Goal: Task Accomplishment & Management: Use online tool/utility

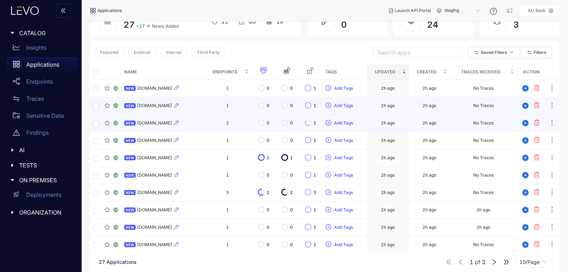
scroll to position [72, 0]
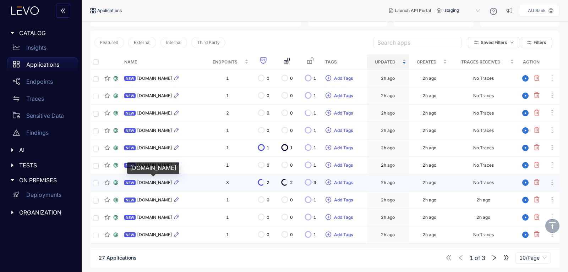
click at [157, 183] on span "[DOMAIN_NAME]" at bounding box center [154, 182] width 35 height 5
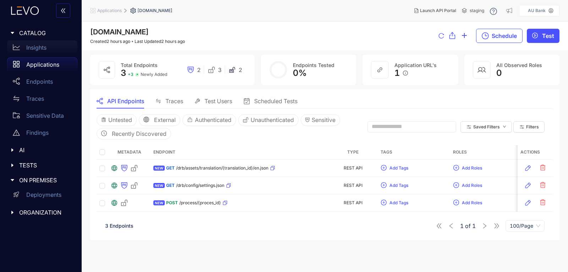
click at [35, 50] on p "Insights" at bounding box center [36, 47] width 20 height 6
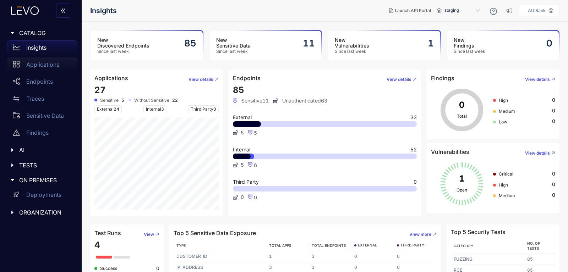
click at [40, 69] on div "Applications" at bounding box center [42, 65] width 70 height 14
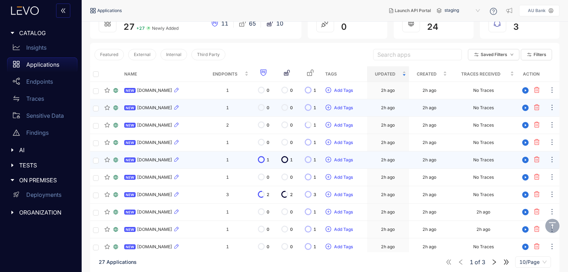
scroll to position [72, 0]
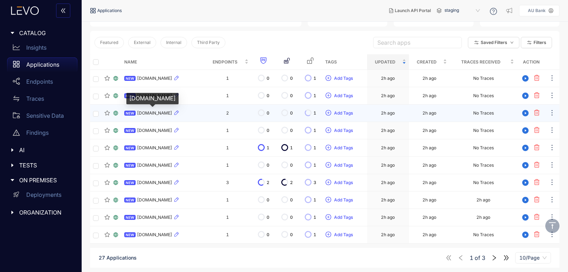
click at [169, 111] on span "[DOMAIN_NAME]" at bounding box center [154, 113] width 35 height 5
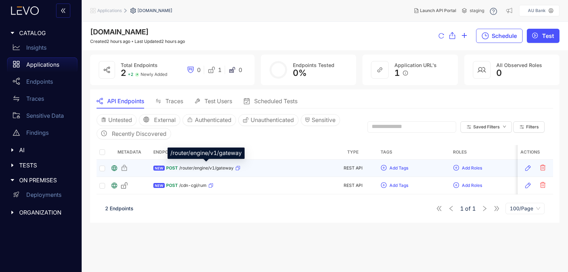
click at [200, 169] on span "/router/engine/v1/gateway" at bounding box center [206, 168] width 54 height 5
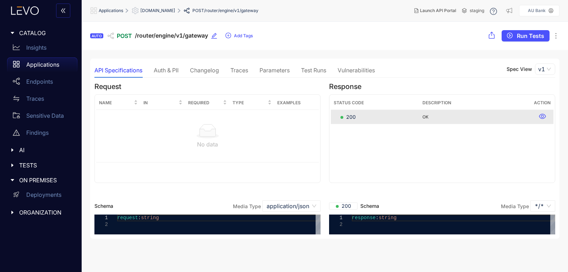
click at [247, 71] on div "Traces" at bounding box center [240, 70] width 18 height 6
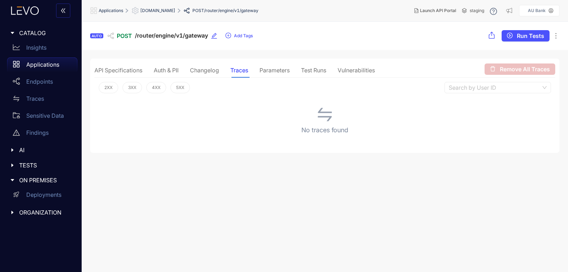
click at [274, 70] on div "Parameters" at bounding box center [275, 70] width 30 height 6
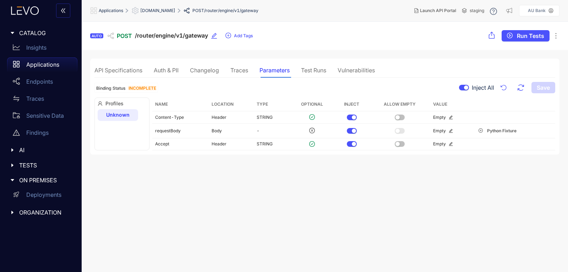
click at [191, 189] on section "AUTO POST /router/engine/v1/gateway Add Tags Run Tests API Specifications Auth …" at bounding box center [325, 147] width 487 height 251
click at [532, 38] on span "Run Tests" at bounding box center [530, 36] width 27 height 6
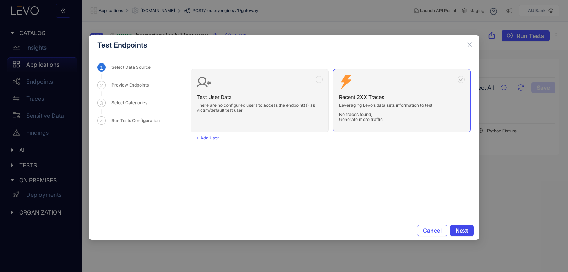
click at [464, 229] on span "Next" at bounding box center [462, 231] width 13 height 6
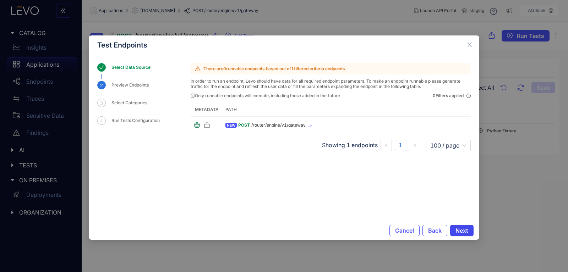
click at [465, 231] on span "Next" at bounding box center [462, 231] width 13 height 6
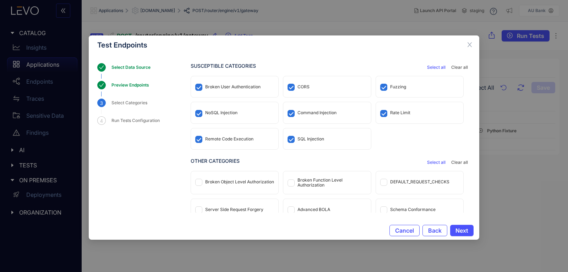
scroll to position [33, 0]
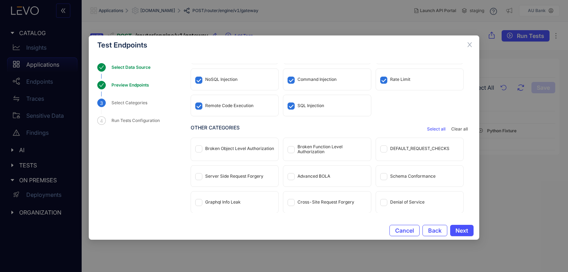
click at [201, 181] on div "Server Side Request Forgery" at bounding box center [234, 176] width 87 height 21
click at [201, 151] on span at bounding box center [198, 149] width 7 height 7
click at [465, 231] on span "Next" at bounding box center [462, 231] width 13 height 6
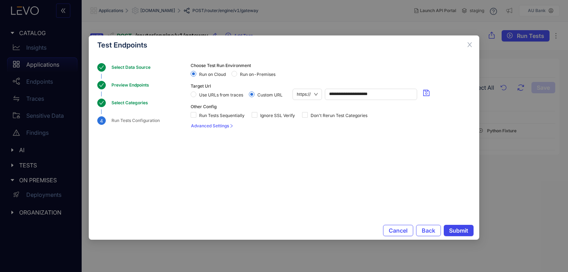
click at [467, 229] on span "Submit" at bounding box center [458, 231] width 19 height 6
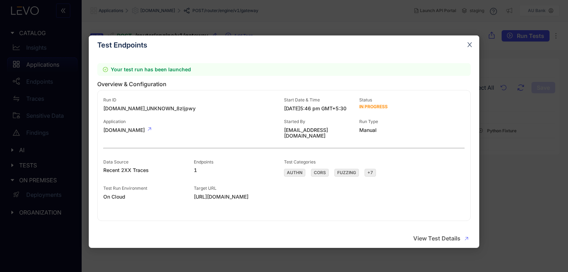
click at [468, 44] on icon "close" at bounding box center [470, 45] width 6 height 6
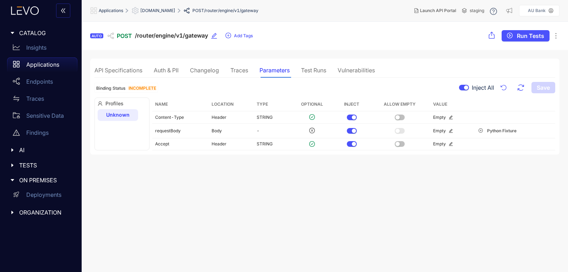
click at [29, 165] on span "TESTS" at bounding box center [45, 165] width 53 height 6
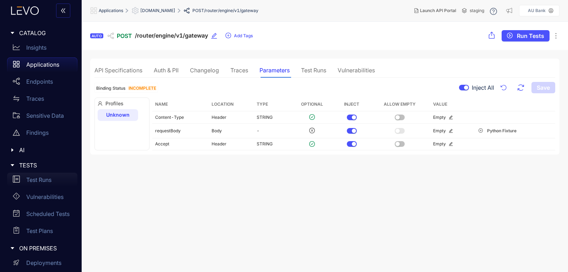
click at [41, 185] on div "Test Runs" at bounding box center [42, 180] width 70 height 14
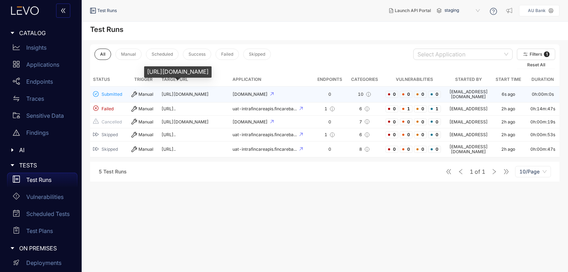
click at [176, 92] on span "[URL][DOMAIN_NAME]" at bounding box center [185, 94] width 47 height 5
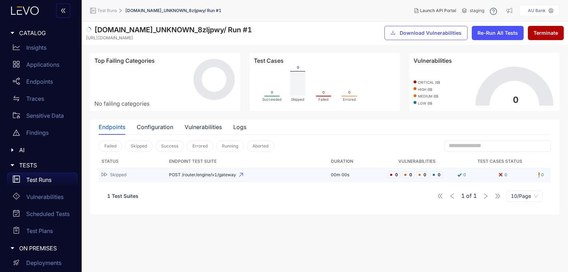
click at [191, 174] on span "POST /router/engine/v1/gateway" at bounding box center [247, 175] width 156 height 5
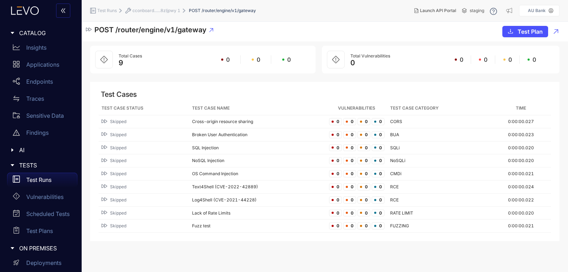
click at [22, 180] on div "Test Runs" at bounding box center [42, 180] width 70 height 14
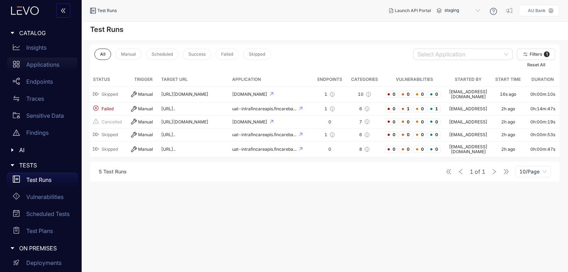
click at [42, 59] on div "Applications" at bounding box center [42, 65] width 70 height 14
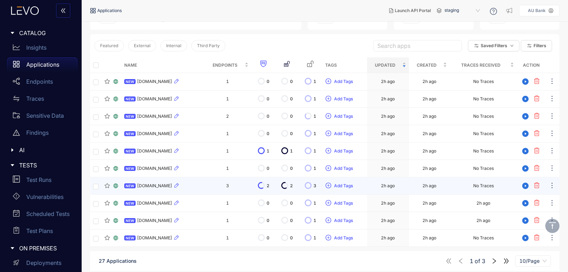
scroll to position [72, 0]
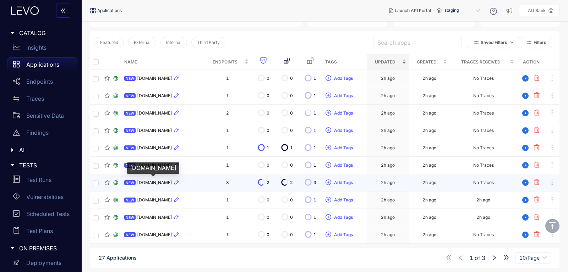
click at [165, 184] on span "[DOMAIN_NAME]" at bounding box center [154, 182] width 35 height 5
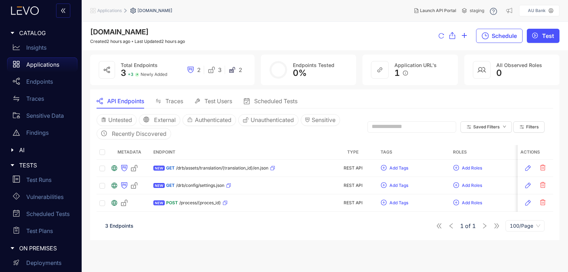
click at [42, 65] on p "Applications" at bounding box center [42, 64] width 33 height 6
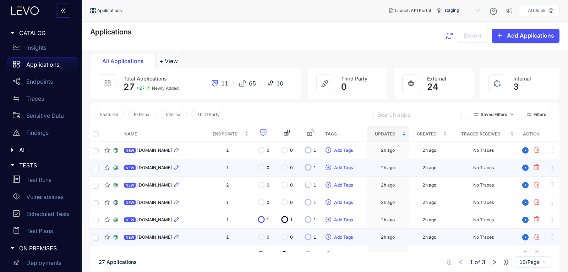
scroll to position [72, 0]
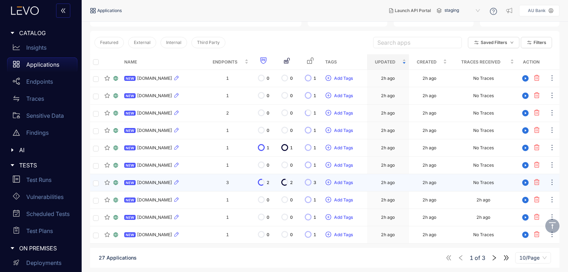
click at [160, 183] on span "[DOMAIN_NAME]" at bounding box center [154, 182] width 35 height 5
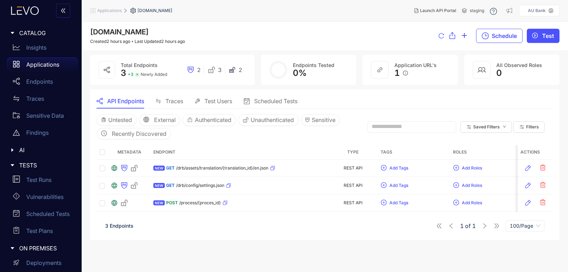
click at [43, 64] on p "Applications" at bounding box center [42, 64] width 33 height 6
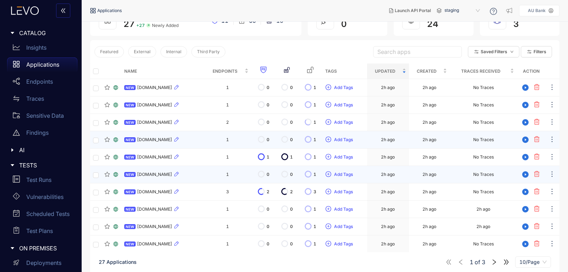
scroll to position [72, 0]
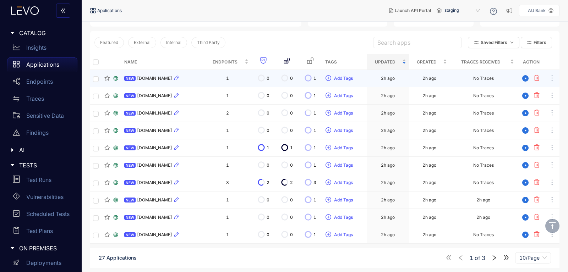
click at [100, 80] on td at bounding box center [95, 78] width 11 height 17
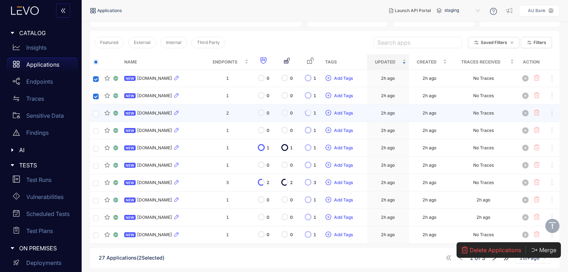
click at [93, 118] on td at bounding box center [95, 113] width 11 height 17
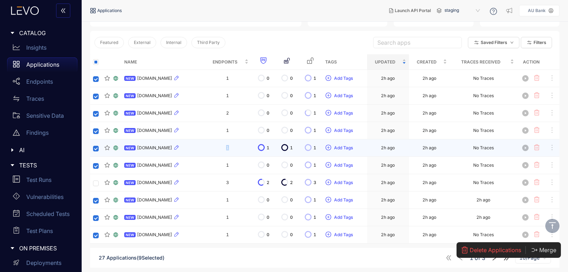
drag, startPoint x: 334, startPoint y: 152, endPoint x: 368, endPoint y: 157, distance: 34.5
click at [347, 154] on tr "NEW [DOMAIN_NAME] 1 1 1 1 Add Tags 2h ago 2h ago No Traces" at bounding box center [325, 148] width 470 height 17
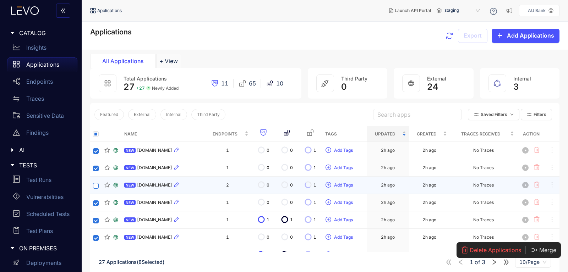
scroll to position [72, 0]
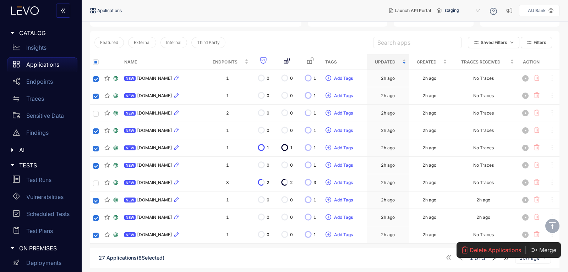
click at [480, 249] on span "Delete Applications" at bounding box center [496, 250] width 52 height 6
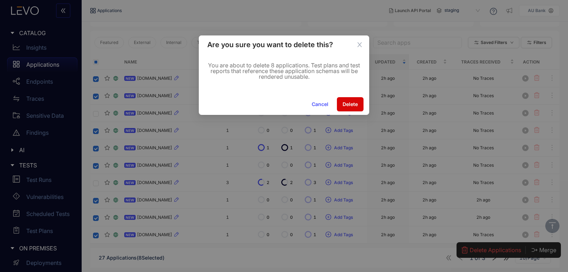
click at [351, 110] on button "Delete" at bounding box center [350, 104] width 27 height 14
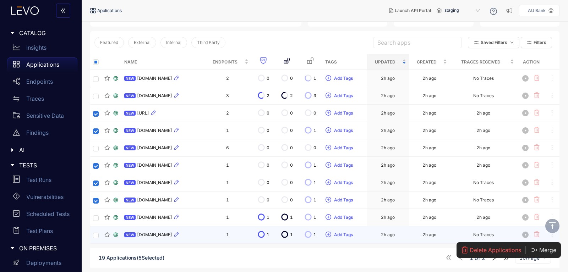
click at [94, 239] on td at bounding box center [95, 235] width 11 height 17
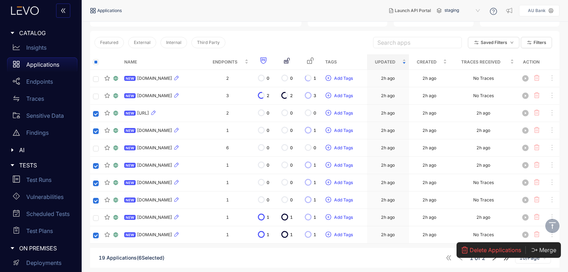
click at [470, 252] on button "Delete Applications" at bounding box center [495, 250] width 68 height 11
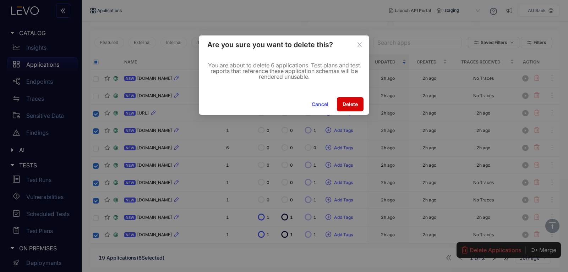
click at [348, 105] on span "Delete" at bounding box center [350, 105] width 15 height 6
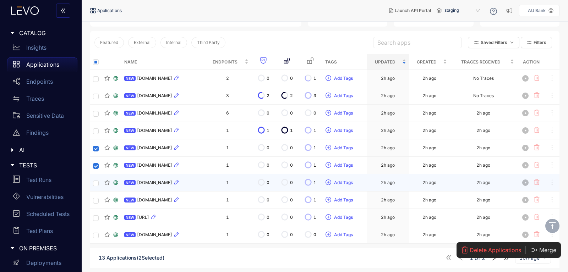
click at [92, 184] on td at bounding box center [95, 182] width 11 height 17
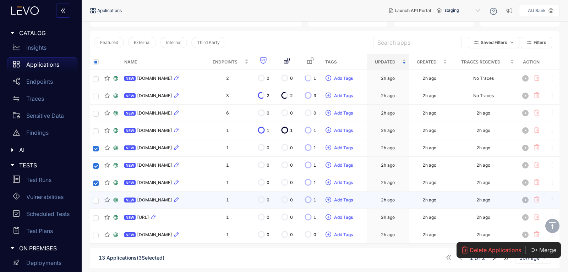
click at [95, 204] on td at bounding box center [95, 200] width 11 height 17
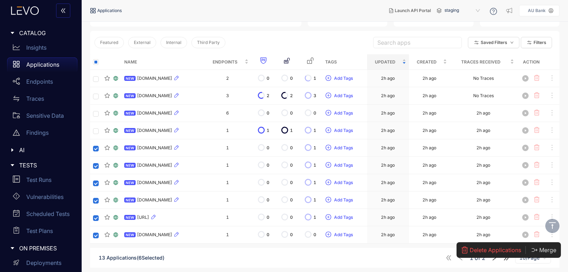
click at [505, 253] on span "Delete Applications" at bounding box center [496, 250] width 52 height 6
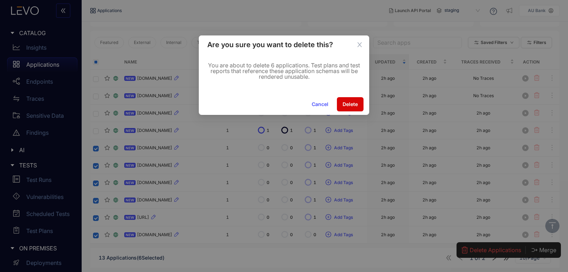
click at [355, 99] on button "Delete" at bounding box center [350, 104] width 27 height 14
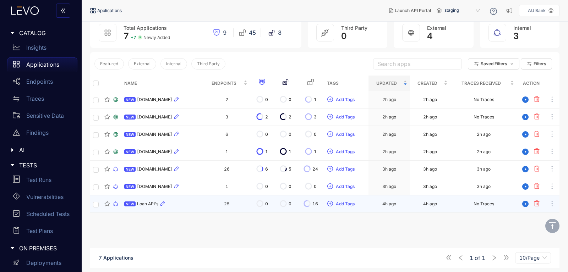
scroll to position [51, 0]
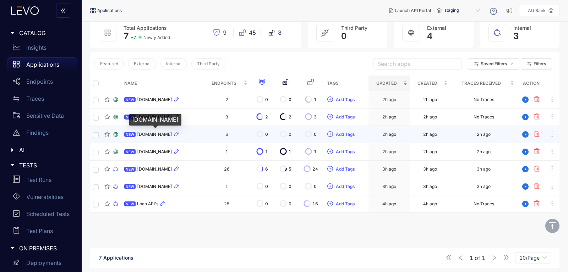
click at [156, 132] on span "[DOMAIN_NAME]" at bounding box center [154, 134] width 35 height 5
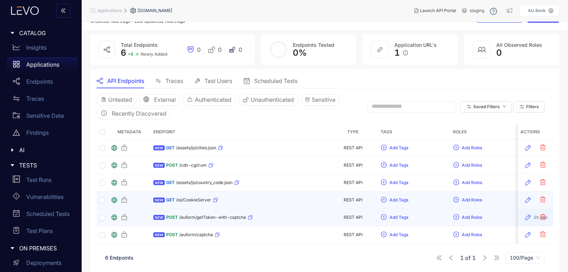
drag, startPoint x: 427, startPoint y: 242, endPoint x: 221, endPoint y: 197, distance: 210.8
click at [239, 206] on div "Metadata Endpoint Type Tags Roles Discovered Modified Traces Actions NEW GET /a…" at bounding box center [325, 184] width 457 height 119
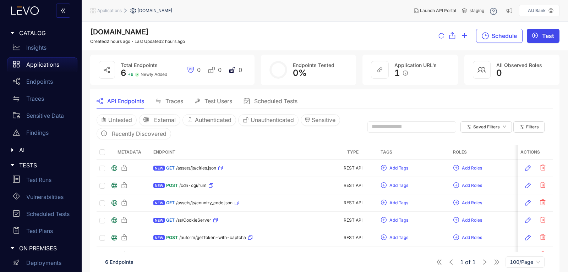
click at [541, 35] on button "Test" at bounding box center [543, 36] width 33 height 14
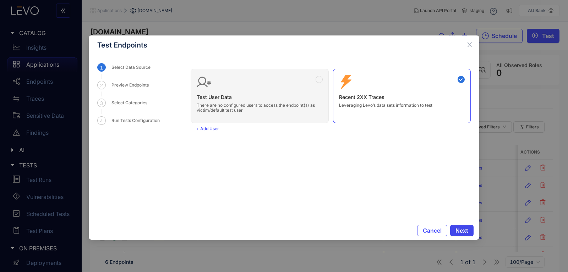
click at [461, 233] on span "Next" at bounding box center [462, 231] width 13 height 6
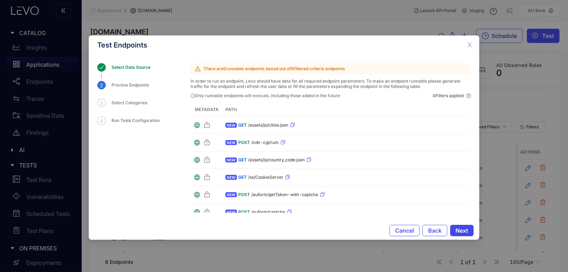
click at [464, 232] on span "Next" at bounding box center [462, 231] width 13 height 6
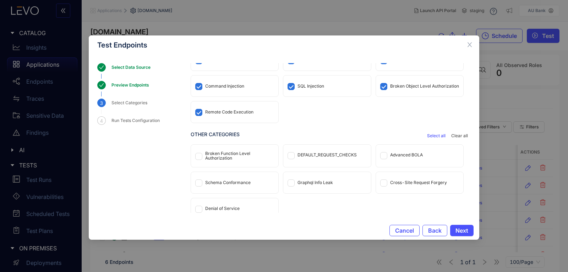
scroll to position [59, 0]
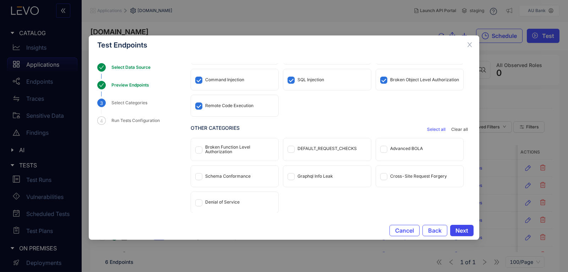
click at [471, 233] on button "Next" at bounding box center [461, 230] width 23 height 11
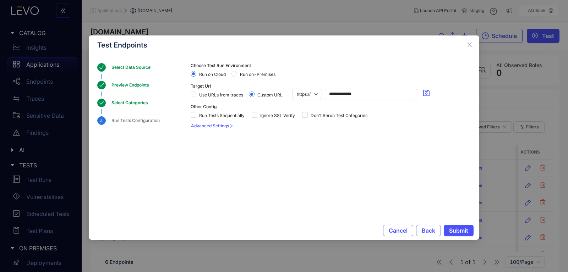
scroll to position [0, 0]
click at [448, 230] on button "Submit" at bounding box center [459, 230] width 30 height 11
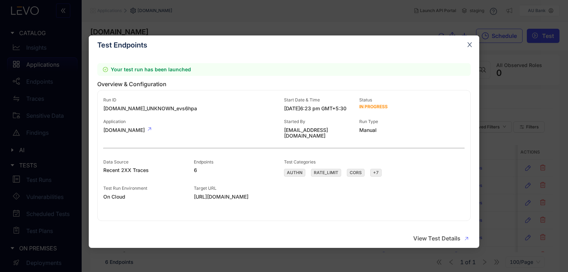
click at [473, 42] on span "Close" at bounding box center [469, 45] width 19 height 19
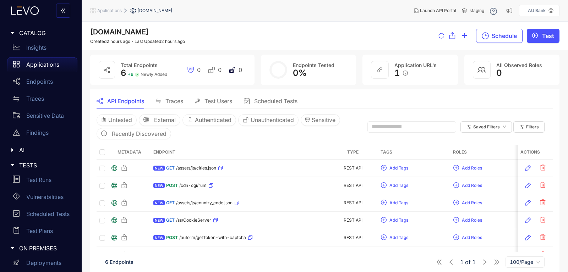
click at [28, 166] on span "TESTS" at bounding box center [45, 165] width 53 height 6
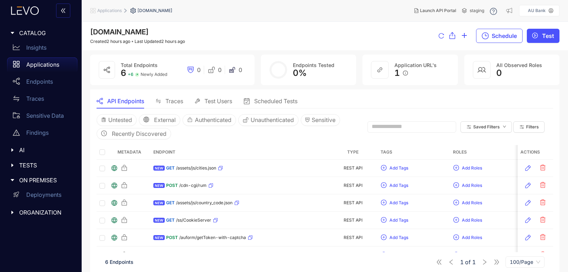
click at [33, 169] on span "TESTS" at bounding box center [45, 165] width 53 height 6
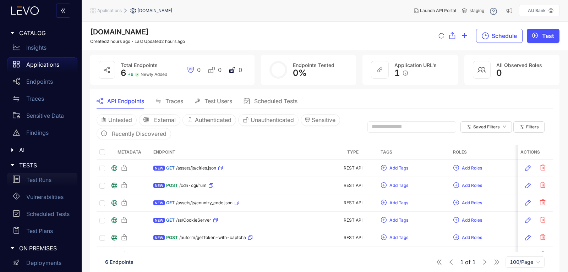
click at [38, 178] on p "Test Runs" at bounding box center [38, 180] width 25 height 6
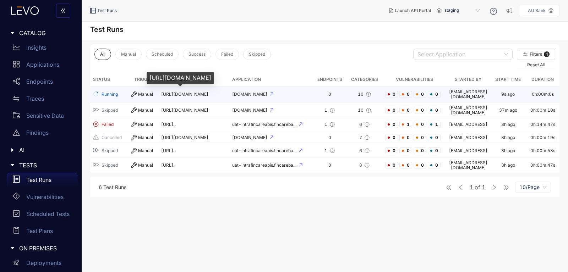
click at [164, 94] on span "[URL][DOMAIN_NAME]" at bounding box center [184, 94] width 47 height 5
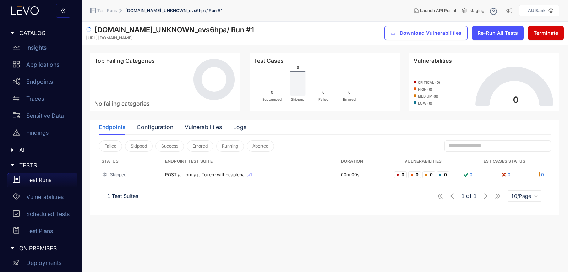
click at [543, 29] on button "Terminate" at bounding box center [546, 33] width 36 height 14
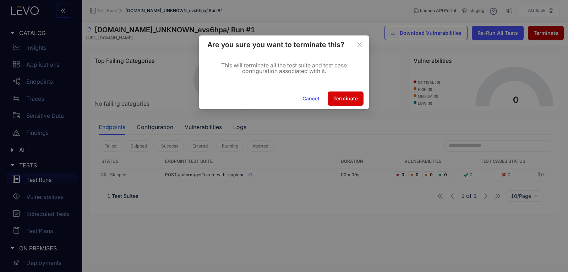
click at [335, 101] on span "Terminate" at bounding box center [346, 99] width 25 height 6
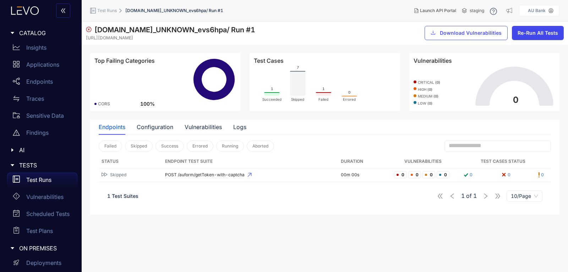
click at [540, 29] on button "Re-Run All Tests" at bounding box center [538, 33] width 52 height 14
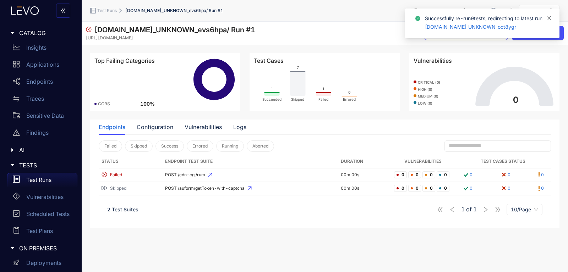
click at [548, 17] on icon "close" at bounding box center [550, 18] width 4 height 4
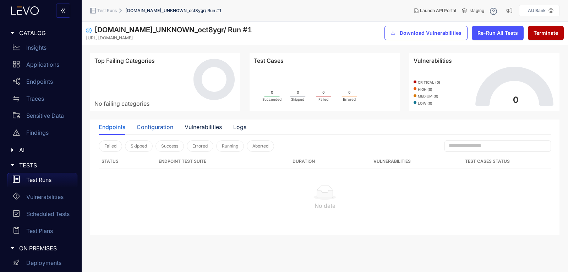
click at [163, 127] on div "Configuration" at bounding box center [155, 127] width 37 height 6
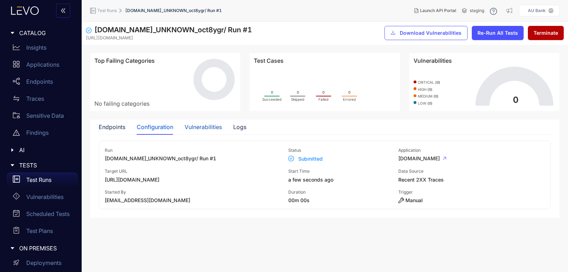
click at [205, 129] on div "Vulnerabilities" at bounding box center [203, 127] width 37 height 6
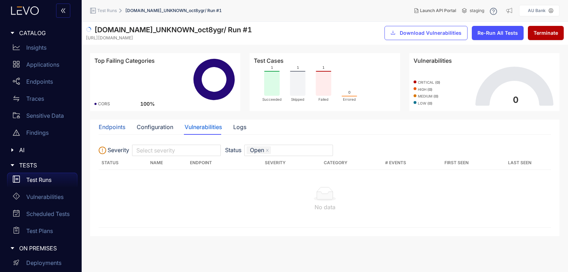
click at [106, 127] on div "Endpoints" at bounding box center [112, 127] width 27 height 6
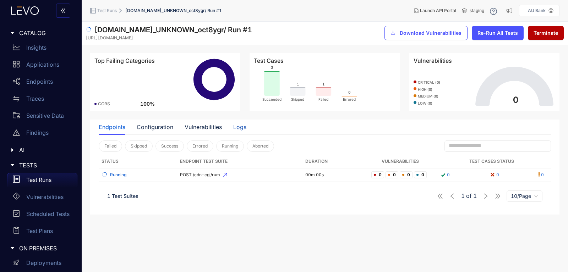
click at [241, 127] on div "Logs" at bounding box center [239, 127] width 13 height 6
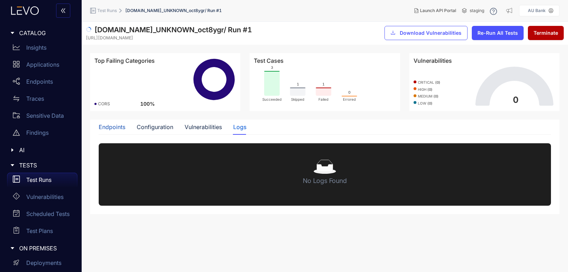
click at [118, 124] on div "Endpoints" at bounding box center [112, 127] width 27 height 6
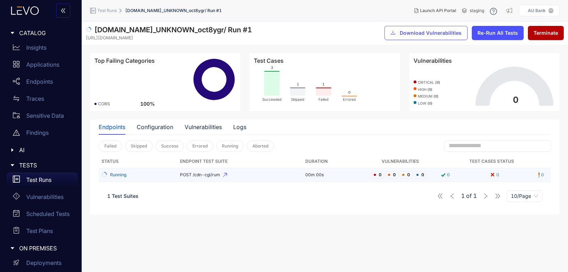
click at [208, 179] on td "POST /cdn-cgi/rum" at bounding box center [239, 175] width 125 height 13
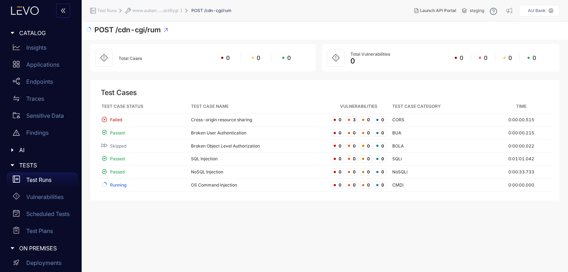
click at [166, 7] on li "www.auban......oct8ygr 1" at bounding box center [158, 10] width 66 height 13
click at [155, 12] on span "www.auban......oct8ygr 1" at bounding box center [157, 10] width 50 height 5
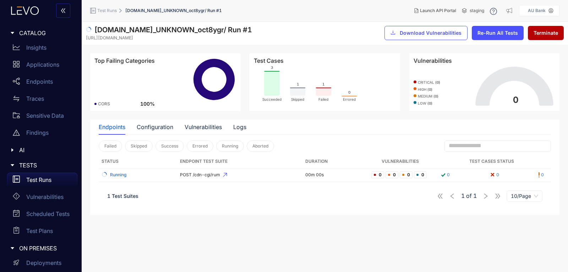
click at [105, 7] on li "Test Runs" at bounding box center [107, 10] width 35 height 13
click at [107, 11] on span "Test Runs" at bounding box center [107, 10] width 20 height 5
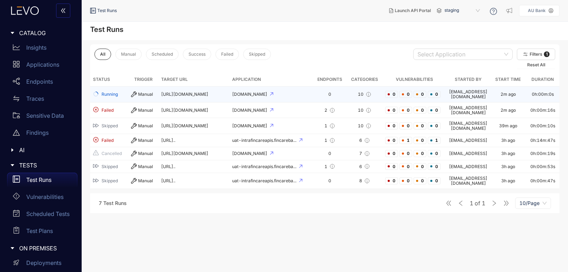
click at [180, 95] on span "[URL][DOMAIN_NAME]" at bounding box center [184, 94] width 47 height 5
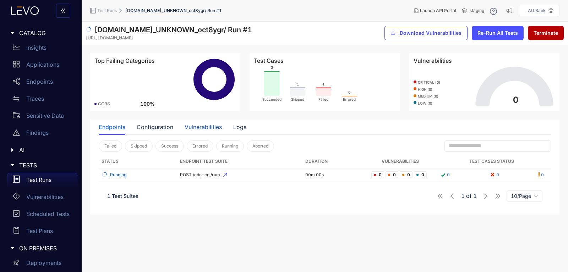
click at [199, 125] on div "Vulnerabilities" at bounding box center [203, 127] width 37 height 6
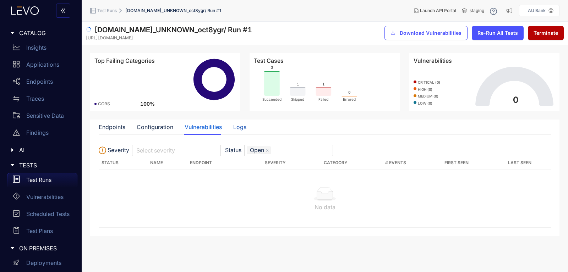
click at [238, 129] on div "Logs" at bounding box center [239, 127] width 13 height 6
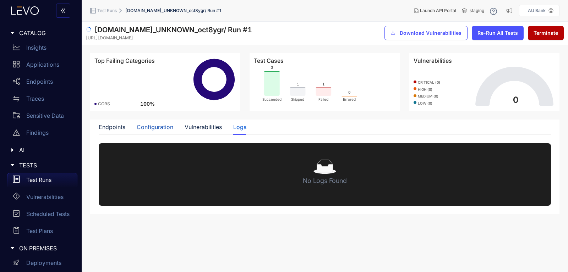
click at [155, 129] on div "Configuration" at bounding box center [155, 127] width 37 height 6
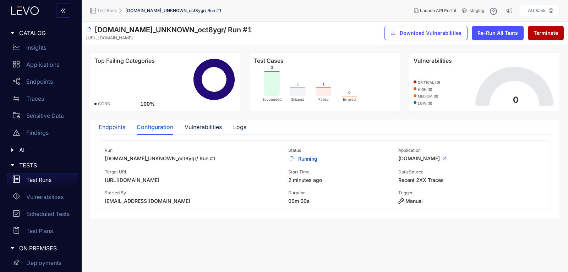
click at [117, 126] on div "Endpoints" at bounding box center [112, 127] width 27 height 6
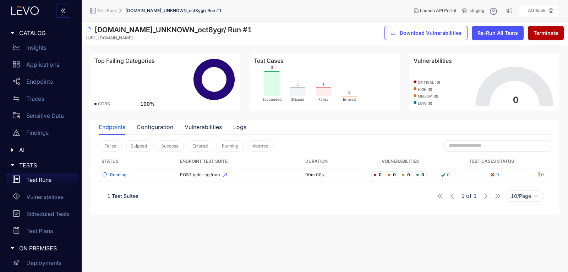
click at [36, 181] on p "Test Runs" at bounding box center [38, 180] width 25 height 6
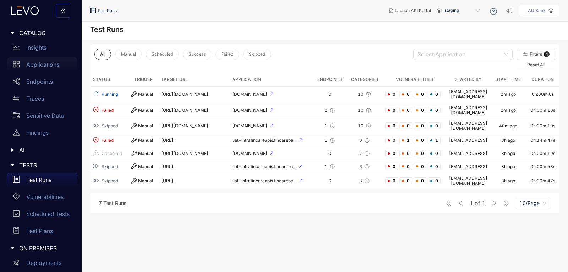
click at [35, 74] on link "Applications" at bounding box center [42, 66] width 70 height 17
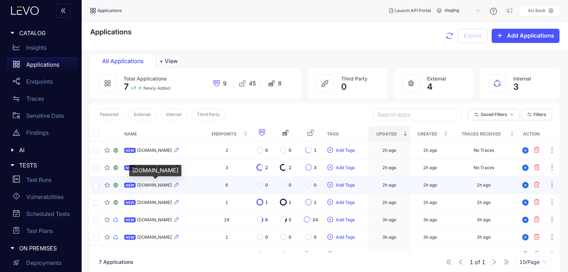
click at [154, 183] on span "[DOMAIN_NAME]" at bounding box center [154, 185] width 35 height 5
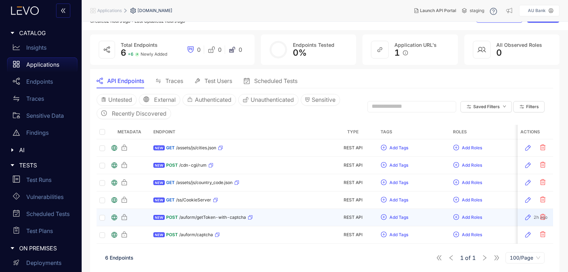
drag, startPoint x: 415, startPoint y: 244, endPoint x: 85, endPoint y: 197, distance: 333.9
click at [117, 209] on div "Metadata Endpoint Type Tags Roles Discovered Modified Traces Actions NEW GET /a…" at bounding box center [325, 184] width 457 height 119
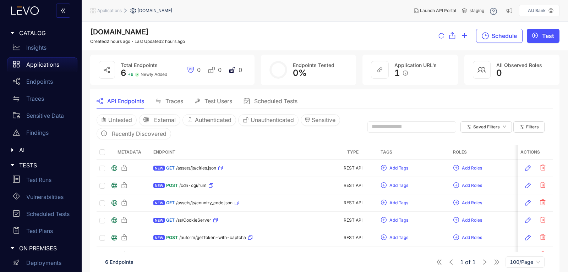
click at [163, 102] on div "Traces" at bounding box center [170, 101] width 28 height 6
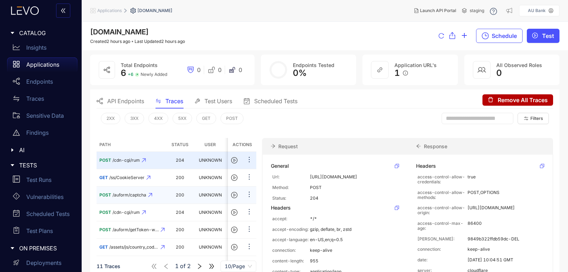
click at [123, 187] on td "POST /auform/captcha" at bounding box center [132, 195] width 71 height 17
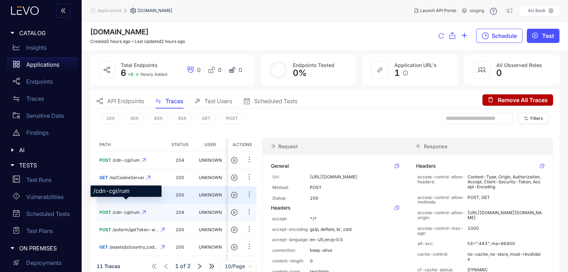
click at [125, 210] on span "/cdn-cgi/rum" at bounding box center [126, 212] width 27 height 5
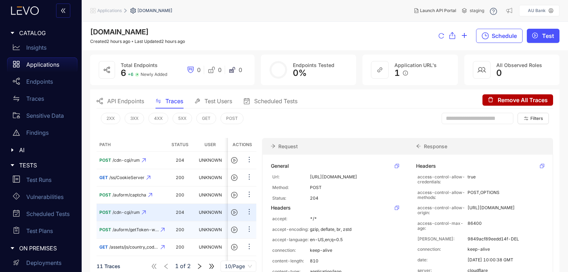
click at [126, 228] on td "POST /auform/getToken-with-captcha" at bounding box center [132, 230] width 71 height 17
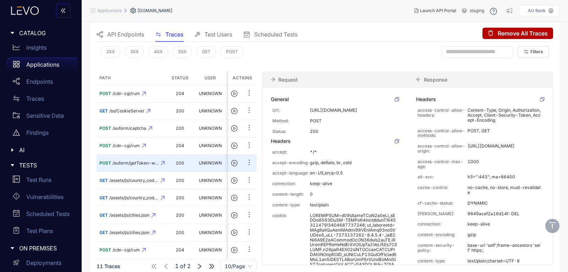
click at [116, 32] on span "API Endpoints" at bounding box center [125, 34] width 37 height 6
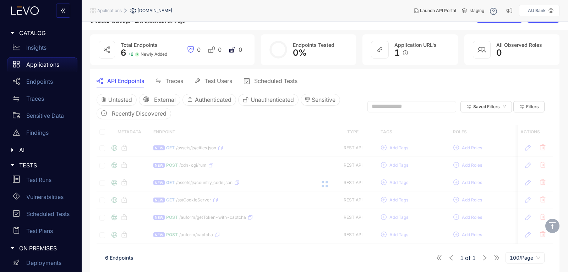
scroll to position [20, 0]
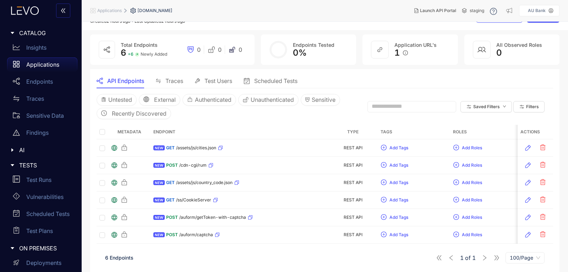
click at [37, 62] on p "Applications" at bounding box center [42, 64] width 33 height 6
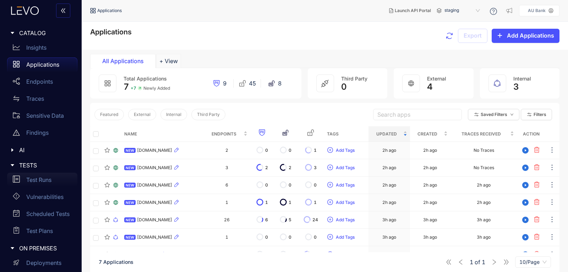
click at [47, 183] on p "Test Runs" at bounding box center [38, 180] width 25 height 6
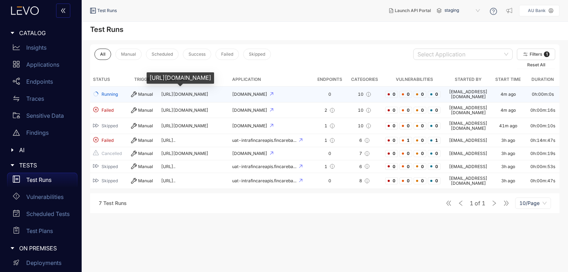
click at [178, 93] on span "[URL][DOMAIN_NAME]" at bounding box center [184, 94] width 47 height 5
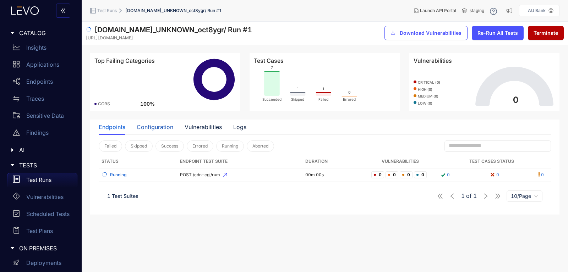
click at [158, 128] on div "Configuration" at bounding box center [155, 127] width 37 height 6
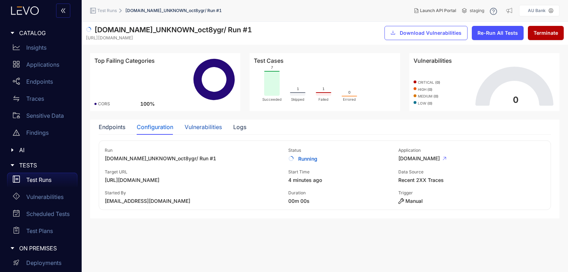
click at [215, 126] on div "Vulnerabilities" at bounding box center [203, 127] width 37 height 6
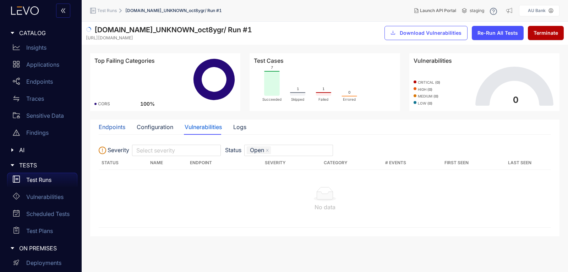
click at [112, 130] on div "Endpoints" at bounding box center [112, 127] width 27 height 6
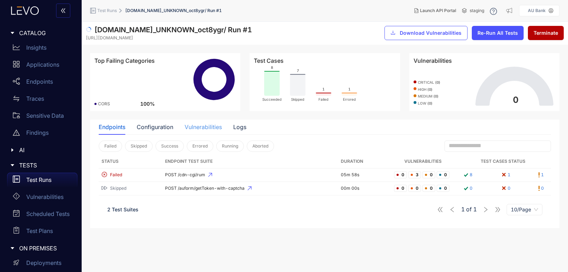
click at [196, 123] on div "Vulnerabilities" at bounding box center [203, 127] width 37 height 15
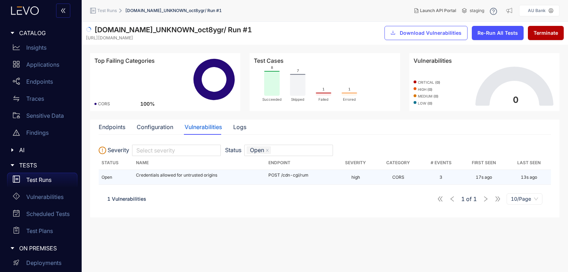
click at [201, 178] on td "Credentials allowed for untrusted origins" at bounding box center [199, 177] width 132 height 15
